Goal: Transaction & Acquisition: Book appointment/travel/reservation

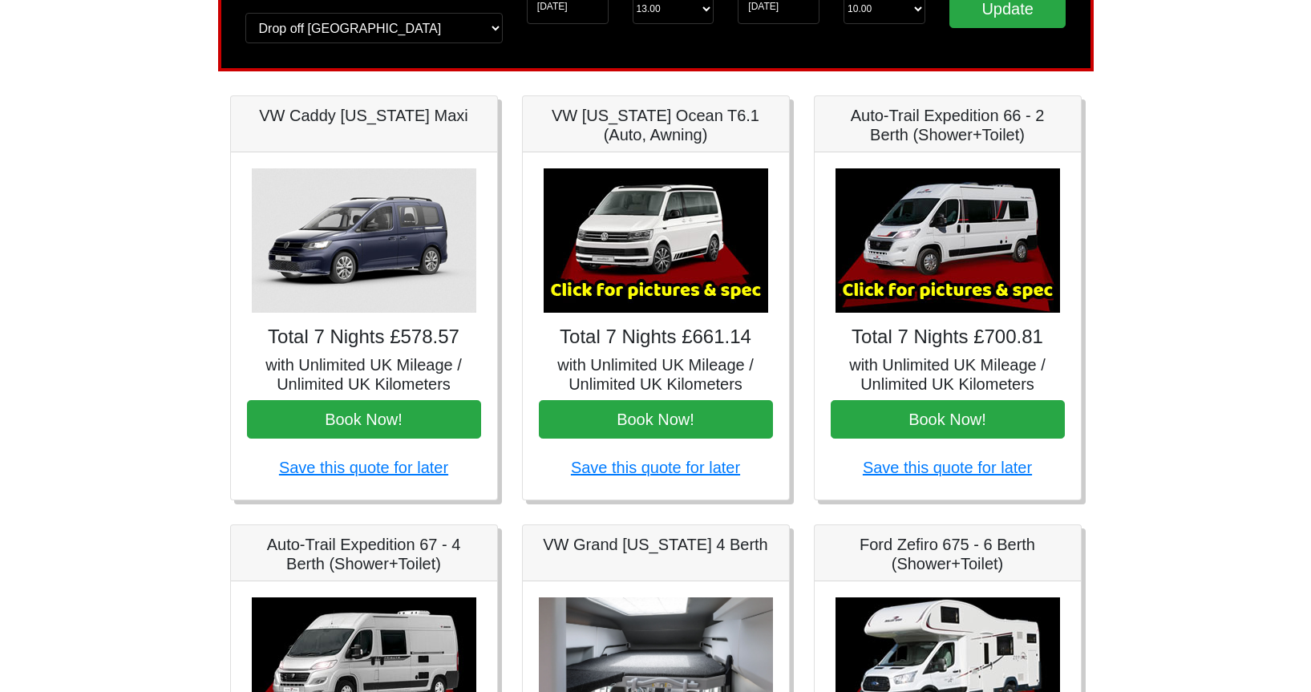
scroll to position [245, 0]
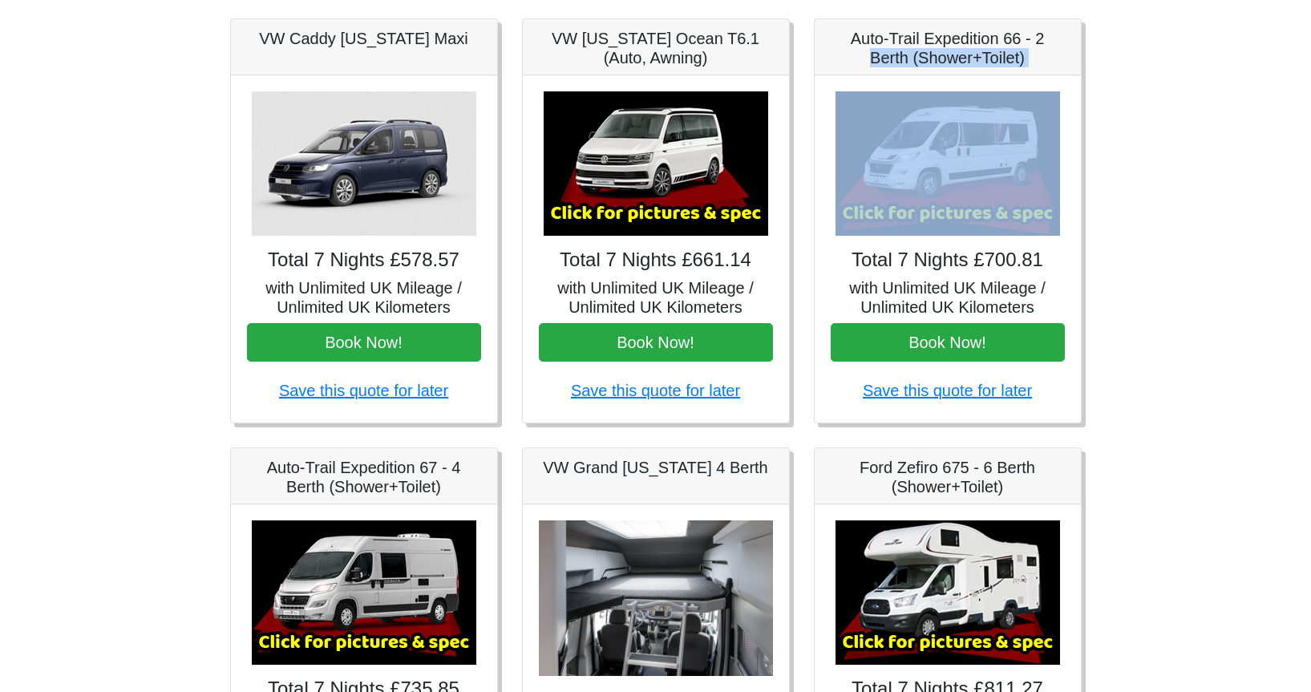
drag, startPoint x: 874, startPoint y: 51, endPoint x: 1040, endPoint y: 176, distance: 207.9
click at [1040, 154] on div "Auto-Trail Expedition 66 - 2 Berth (Shower+Toilet) × Fiat Toleno L 2 Spec TECHN…" at bounding box center [948, 220] width 268 height 405
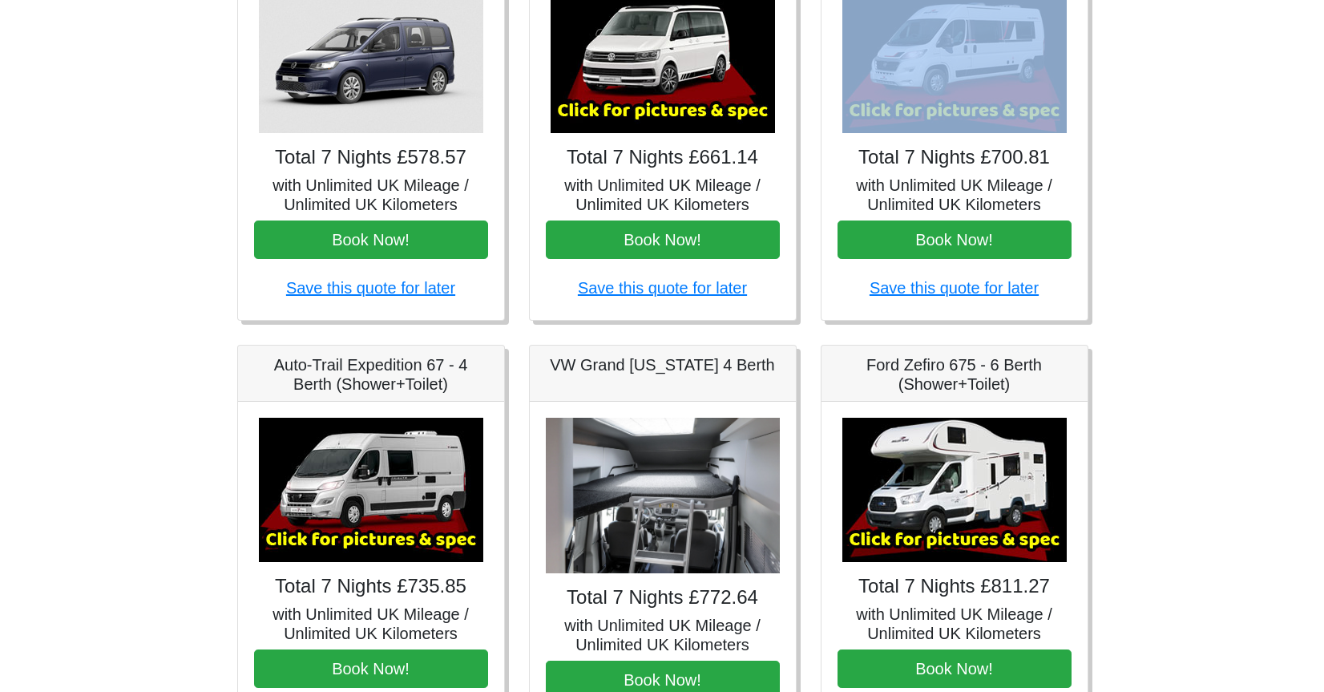
scroll to position [409, 0]
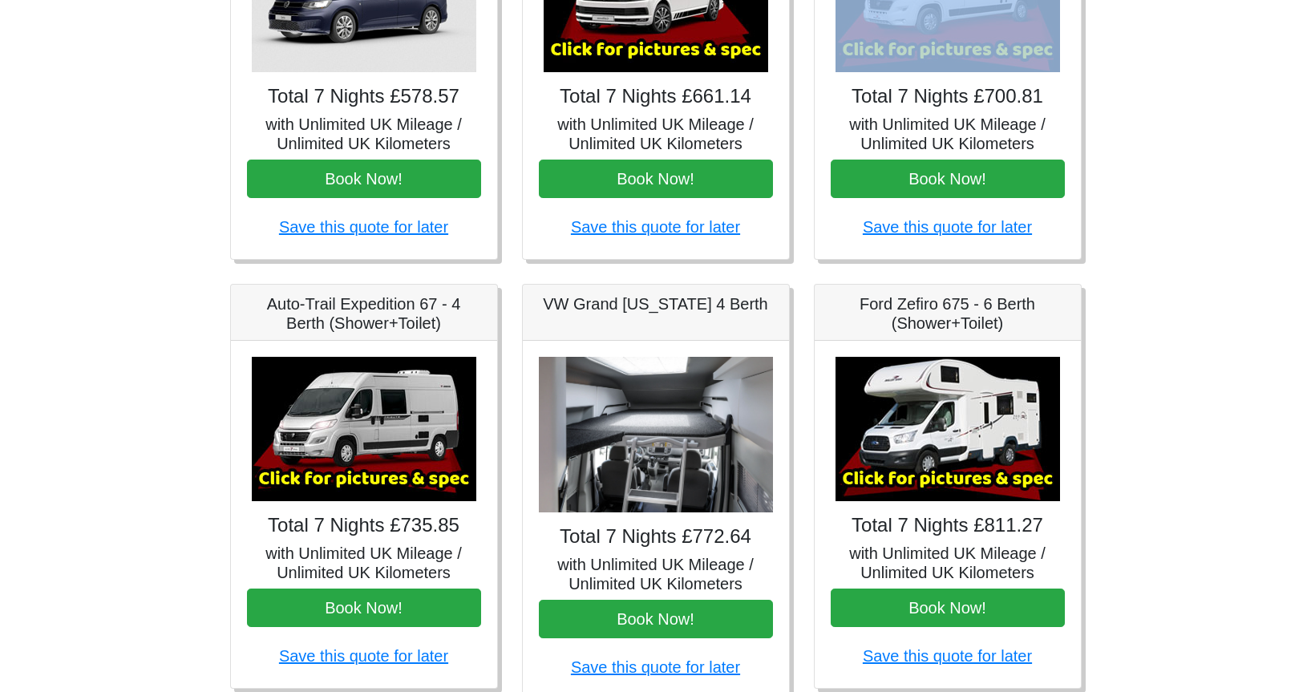
click at [400, 439] on img at bounding box center [364, 429] width 224 height 144
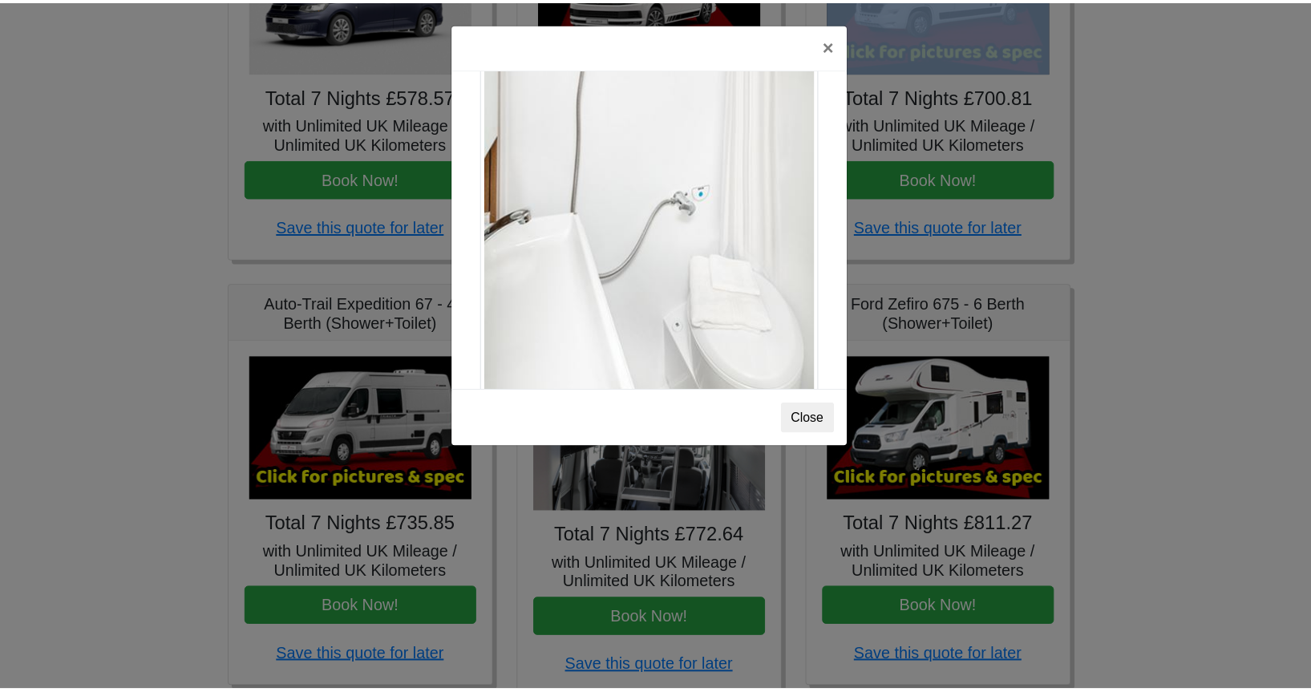
scroll to position [2184, 0]
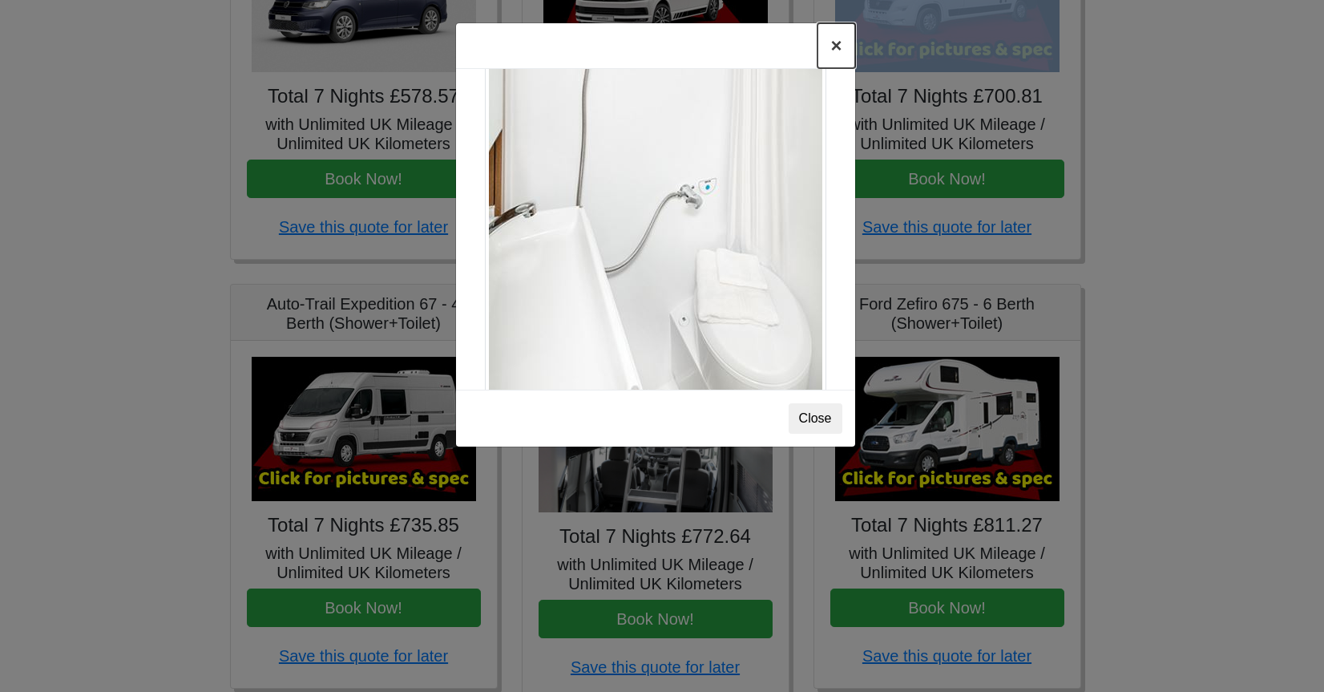
click at [830, 47] on button "×" at bounding box center [836, 45] width 37 height 45
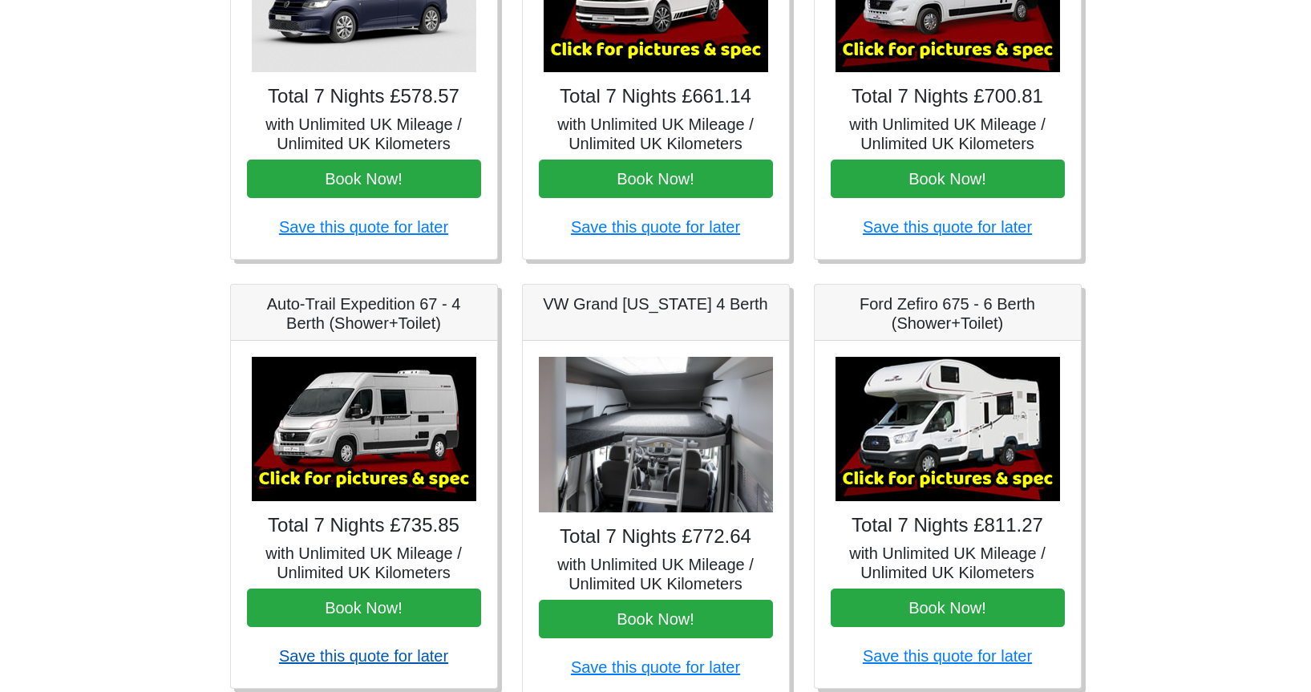
scroll to position [572, 0]
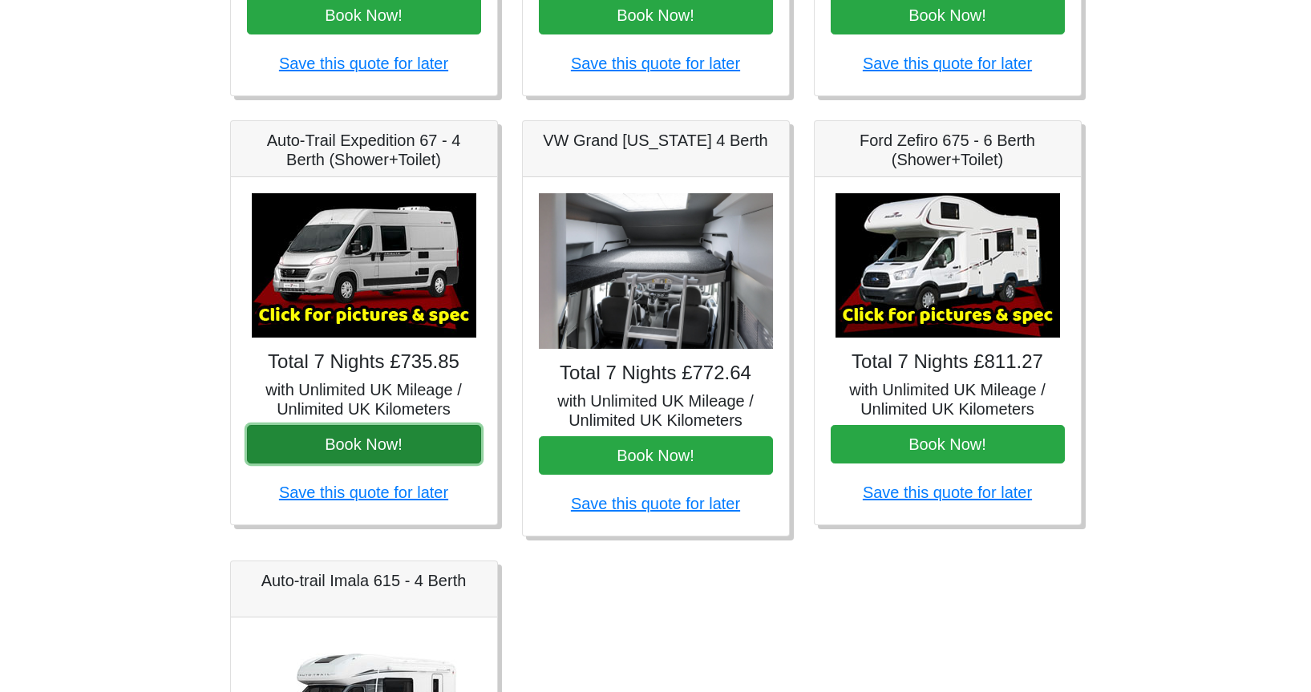
click at [391, 434] on button "Book Now!" at bounding box center [364, 444] width 234 height 38
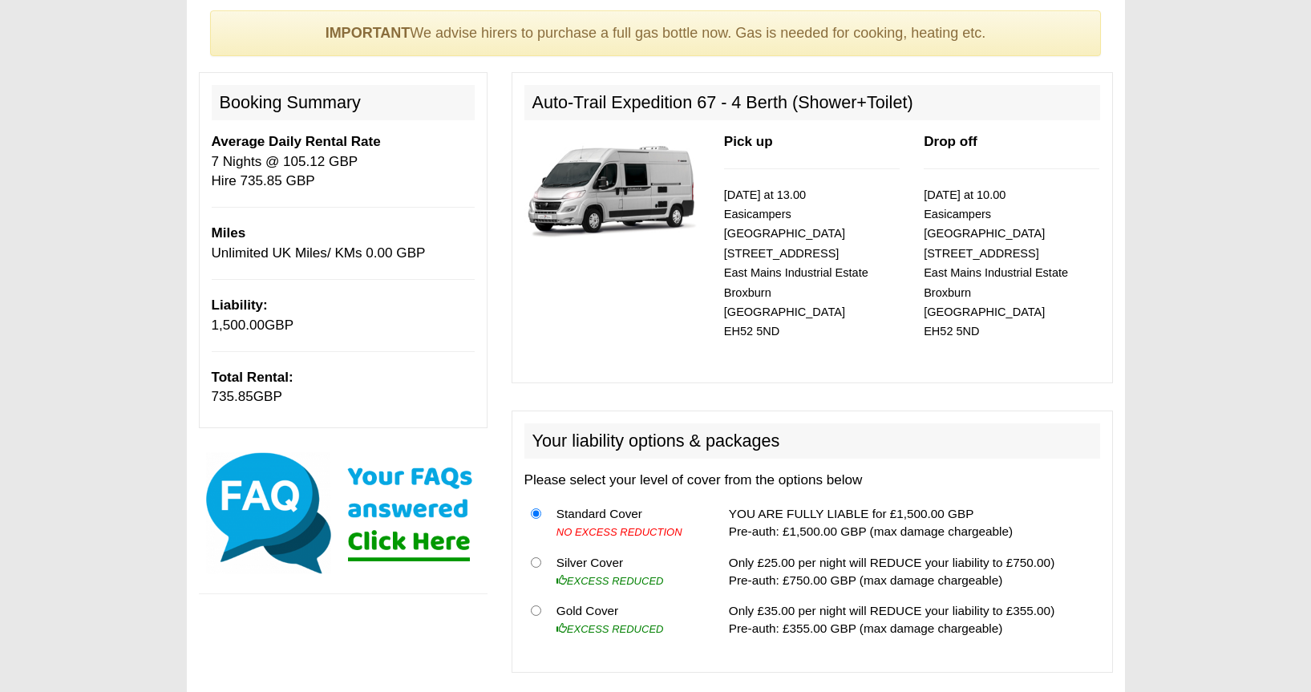
scroll to position [164, 0]
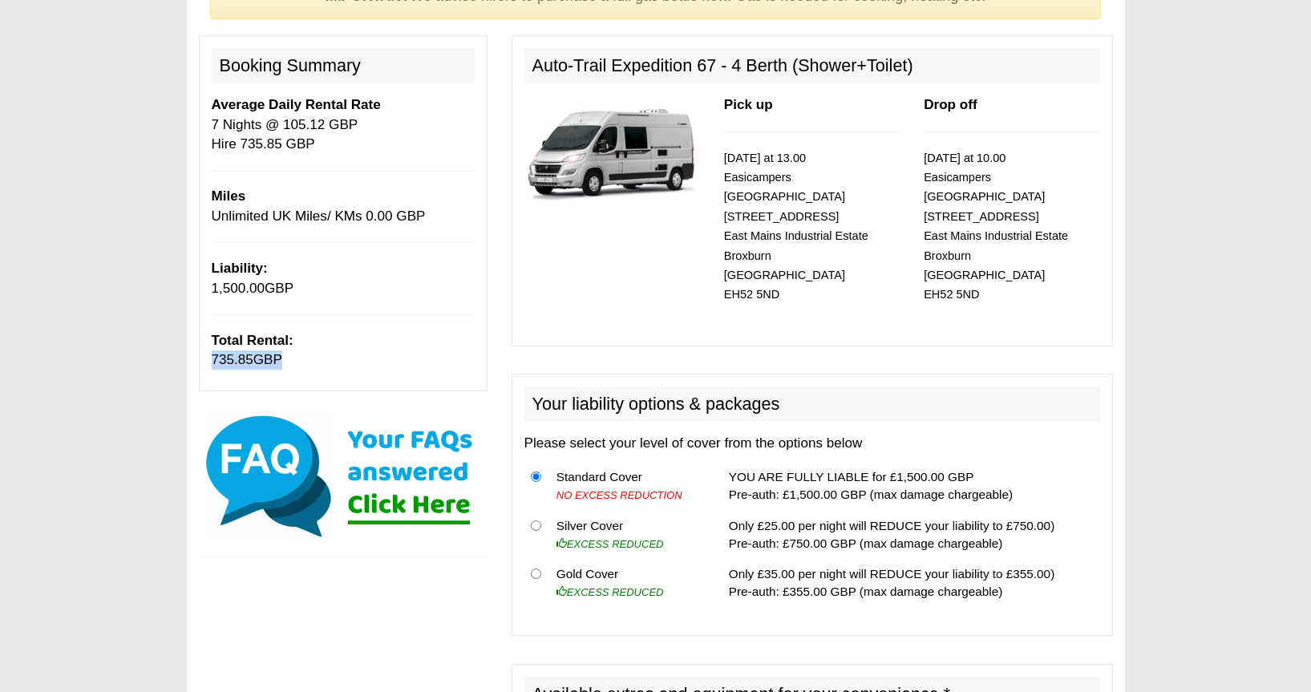
drag, startPoint x: 208, startPoint y: 364, endPoint x: 277, endPoint y: 369, distance: 69.1
click at [277, 369] on div "Booking Summary Average Daily Rental Rate 7 Nights @ 105.12 GBP Hire 735.85 GBP…" at bounding box center [343, 212] width 289 height 355
click at [347, 364] on p "Total Rental: 735.85 GBP" at bounding box center [343, 350] width 263 height 39
drag, startPoint x: 221, startPoint y: 358, endPoint x: 337, endPoint y: 369, distance: 116.8
click at [337, 369] on p "Total Rental: 735.85 GBP" at bounding box center [343, 350] width 263 height 39
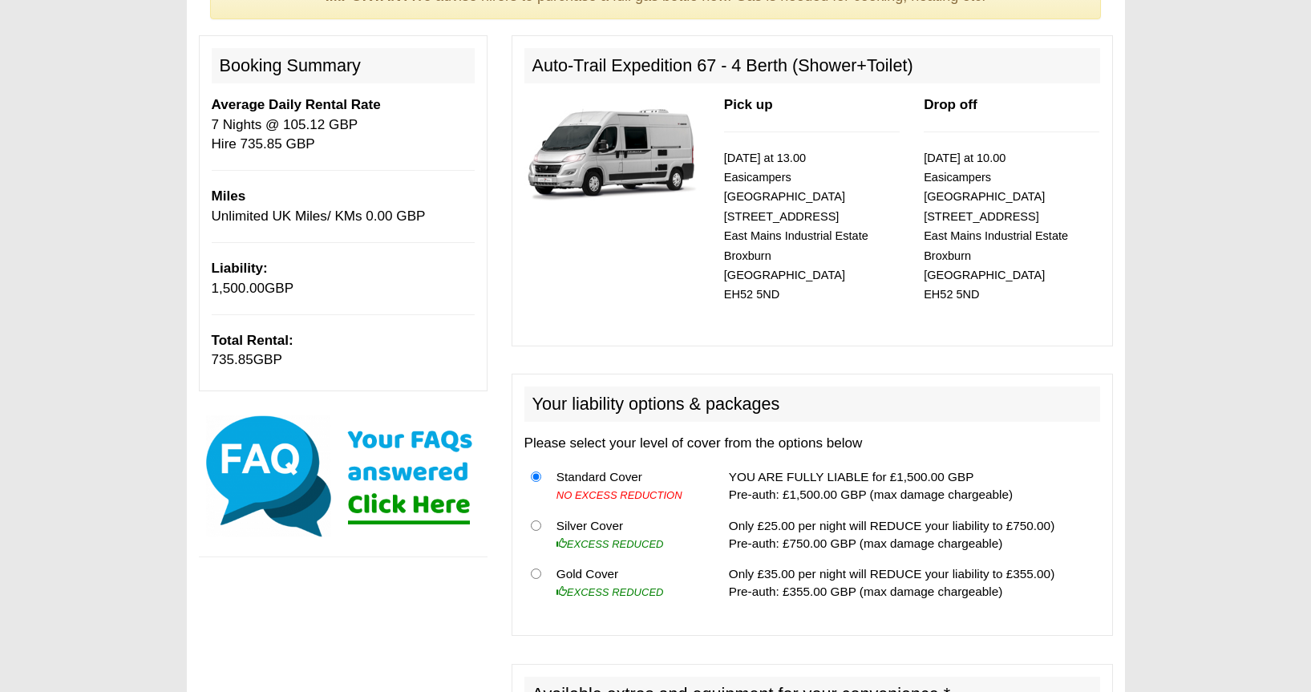
click at [379, 354] on p "Total Rental: 735.85 GBP" at bounding box center [343, 350] width 263 height 39
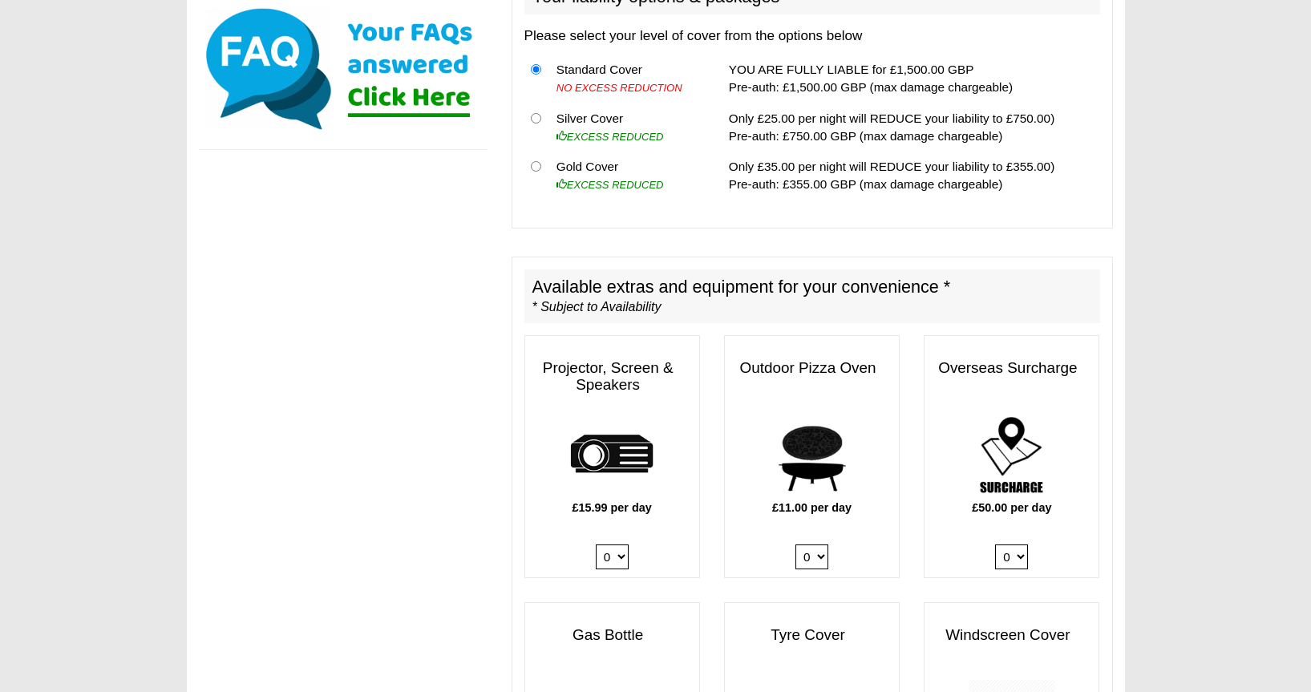
scroll to position [572, 0]
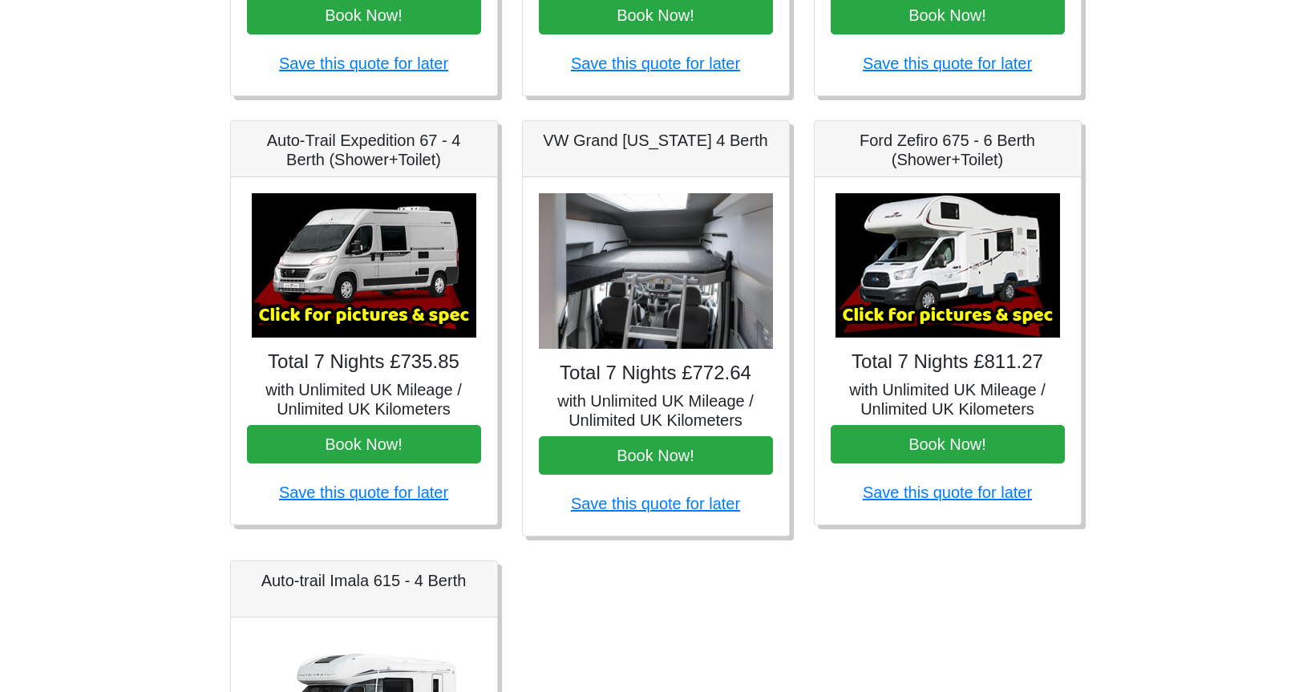
scroll to position [572, 0]
